Goal: Task Accomplishment & Management: Manage account settings

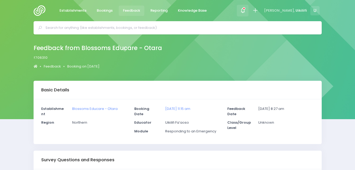
click at [246, 10] on icon at bounding box center [243, 10] width 6 height 6
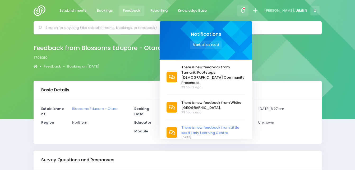
click at [233, 125] on span "There is new feedback from Little seed Early Learning Centre." at bounding box center [214, 130] width 64 height 10
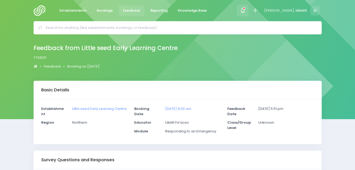
click at [249, 15] on div at bounding box center [243, 11] width 12 height 12
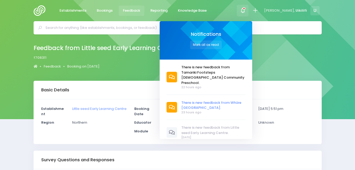
click at [240, 100] on span "There is new feedback from Whāre [GEOGRAPHIC_DATA]." at bounding box center [214, 105] width 64 height 10
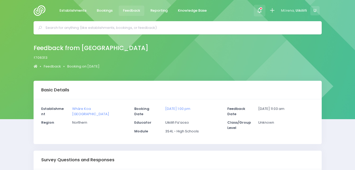
click at [260, 11] on span at bounding box center [259, 10] width 1 height 1
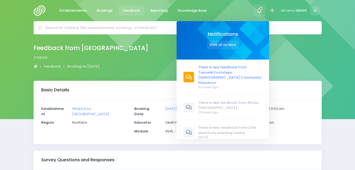
click at [246, 72] on span "There is new feedback from Tamariki Footsteps [DEMOGRAPHIC_DATA] Community Pres…" at bounding box center [231, 75] width 64 height 21
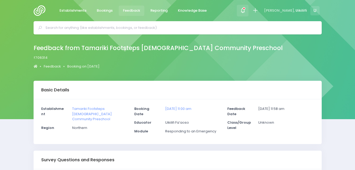
click at [246, 12] on icon at bounding box center [243, 10] width 6 height 6
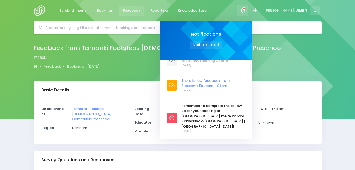
scroll to position [74, 0]
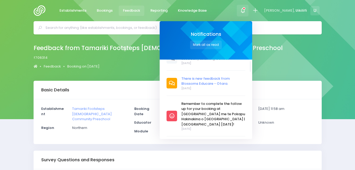
click at [232, 78] on span "There is new feedback from Blossoms Educare - Otara." at bounding box center [214, 81] width 64 height 10
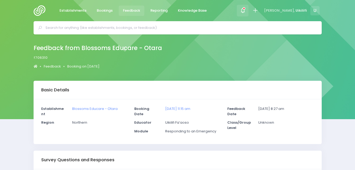
click at [244, 11] on span at bounding box center [242, 10] width 1 height 1
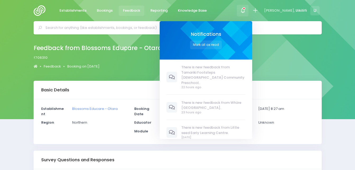
click at [278, 56] on div "Feedback from Blossoms Educare - Otara f706310 Feedback Booking on 29 September…" at bounding box center [178, 57] width 302 height 28
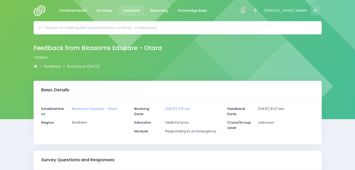
click at [222, 29] on input "text" at bounding box center [180, 28] width 269 height 8
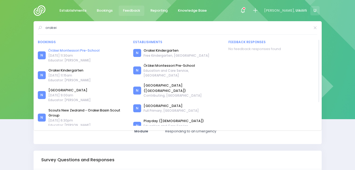
type input "orakei"
click at [94, 49] on link "Ōrākei Montessori Pre-School" at bounding box center [73, 50] width 51 height 5
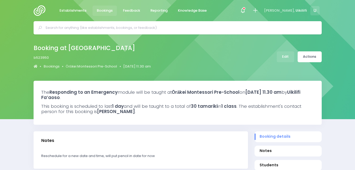
select select "5"
click at [311, 59] on link "Actions" at bounding box center [310, 56] width 24 height 11
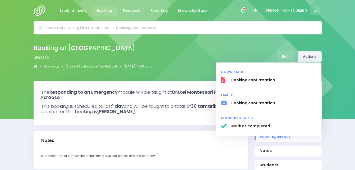
click at [311, 59] on link "Actions" at bounding box center [310, 56] width 24 height 11
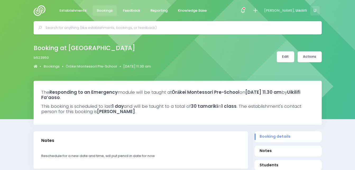
click at [287, 59] on link "Edit" at bounding box center [285, 56] width 17 height 11
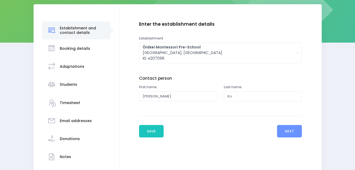
scroll to position [78, 0]
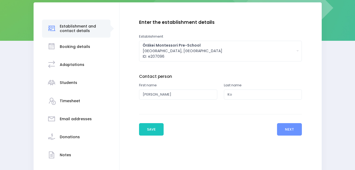
click at [76, 50] on div "Booking details" at bounding box center [75, 46] width 30 height 13
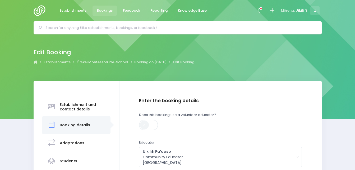
scroll to position [125, 0]
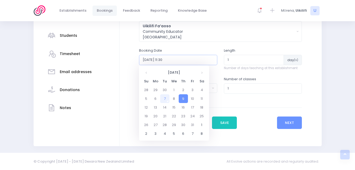
click at [188, 61] on input "2025-10-09 11:30" at bounding box center [178, 60] width 78 height 10
type input "2"
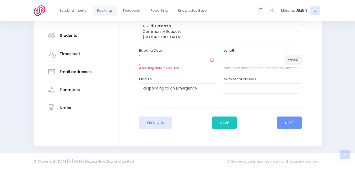
click at [133, 63] on div "Enter the establishment details Establishment Select one... 'Api Fakakoloa 'Api…" at bounding box center [221, 50] width 192 height 156
click at [223, 122] on button "Save" at bounding box center [224, 122] width 25 height 13
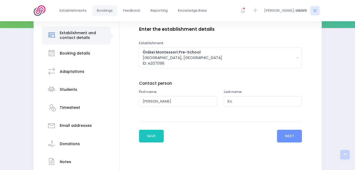
scroll to position [93, 0]
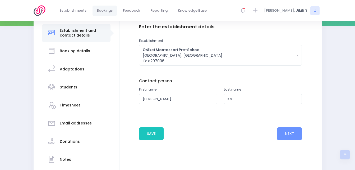
click at [64, 158] on h3 "Notes" at bounding box center [65, 159] width 11 height 4
click at [64, 148] on div "Donations" at bounding box center [70, 141] width 20 height 13
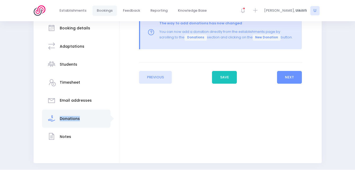
scroll to position [133, 0]
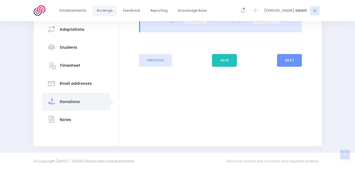
click at [69, 120] on h3 "Notes" at bounding box center [65, 120] width 11 height 4
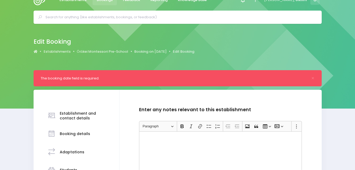
scroll to position [0, 0]
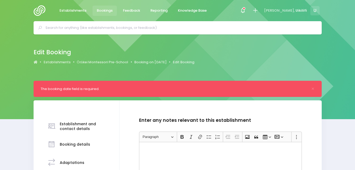
click at [154, 147] on p "Rich Text Editor, main" at bounding box center [221, 147] width 159 height 5
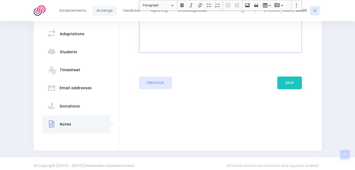
scroll to position [133, 0]
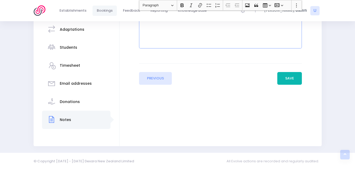
click at [283, 82] on button "Save" at bounding box center [290, 78] width 25 height 13
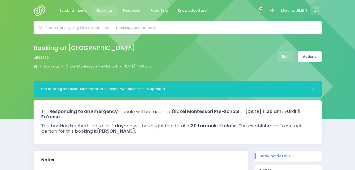
select select "5"
click at [287, 57] on link "Edit" at bounding box center [285, 56] width 17 height 11
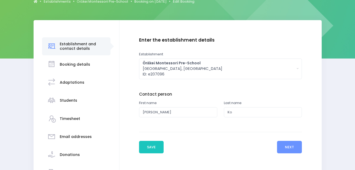
scroll to position [61, 0]
click at [79, 68] on div "Booking details" at bounding box center [75, 64] width 30 height 13
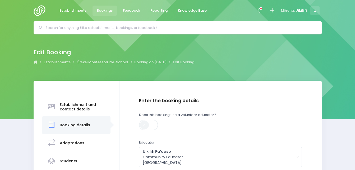
scroll to position [125, 0]
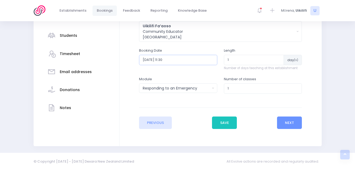
click at [180, 60] on input "2025-10-09 11:30" at bounding box center [178, 60] width 78 height 10
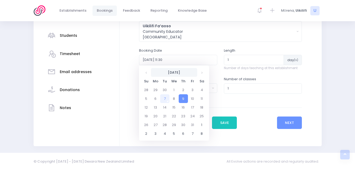
click at [188, 73] on th "October 2025" at bounding box center [174, 72] width 46 height 9
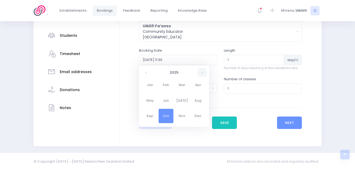
click at [202, 74] on th at bounding box center [202, 72] width 9 height 9
click at [217, 30] on div "Uikilifi Fa’aoso Community Educator Northern Region" at bounding box center [219, 31] width 152 height 17
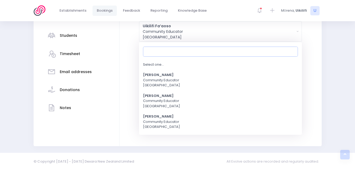
scroll to position [74, 0]
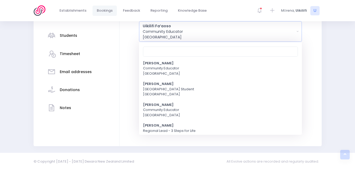
click at [232, 31] on div "Uikilifi Fa’aoso Community Educator Northern Region" at bounding box center [219, 31] width 152 height 17
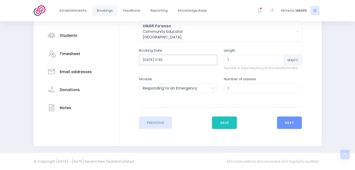
click at [178, 61] on input "2025-10-09 11:30" at bounding box center [178, 60] width 78 height 10
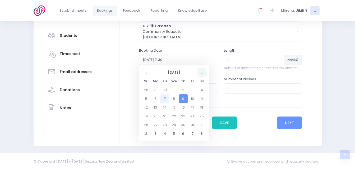
click at [201, 73] on th at bounding box center [201, 72] width 9 height 9
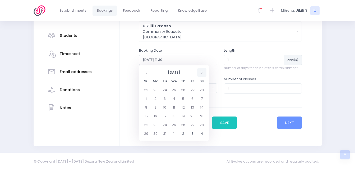
click at [201, 73] on th at bounding box center [201, 72] width 9 height 9
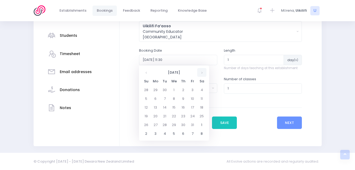
click at [201, 73] on th at bounding box center [201, 72] width 9 height 9
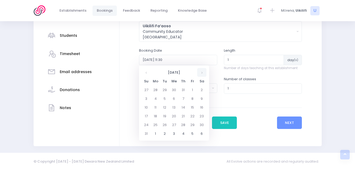
click at [201, 73] on th at bounding box center [201, 72] width 9 height 9
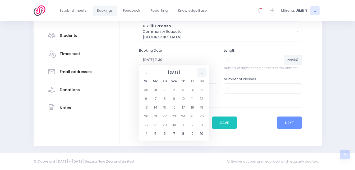
click at [201, 73] on th at bounding box center [201, 72] width 9 height 9
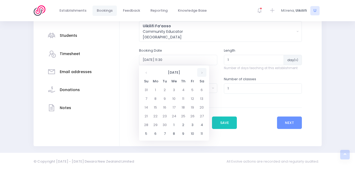
click at [201, 73] on th at bounding box center [201, 72] width 9 height 9
click at [175, 108] on td "12" at bounding box center [174, 107] width 9 height 9
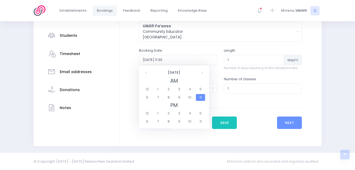
click at [201, 96] on span "11" at bounding box center [200, 97] width 9 height 7
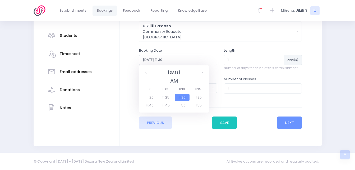
click at [183, 97] on span "11:30" at bounding box center [182, 97] width 15 height 7
type input "2028-01-12 11:30"
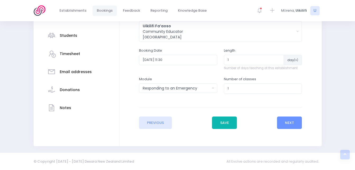
click at [229, 120] on button "Save" at bounding box center [224, 122] width 25 height 13
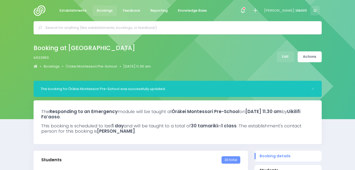
select select "5"
drag, startPoint x: 157, startPoint y: 48, endPoint x: 27, endPoint y: 50, distance: 130.5
click at [27, 50] on div "Booking at [GEOGRAPHIC_DATA] b523950 Bookings [GEOGRAPHIC_DATA] [DATE] 11.30 am" at bounding box center [178, 57] width 302 height 28
copy h2 "Booking at [GEOGRAPHIC_DATA]"
click at [196, 71] on div "Booking at [GEOGRAPHIC_DATA] b523950 Bookings [GEOGRAPHIC_DATA] [DATE] 11.30 am" at bounding box center [177, 57] width 355 height 46
